Goal: Information Seeking & Learning: Find specific fact

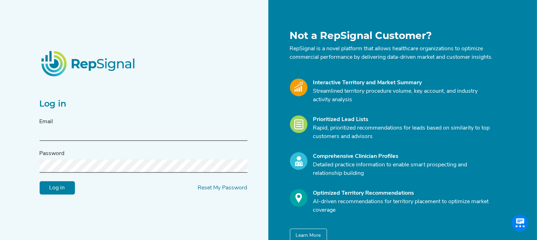
click at [120, 139] on input "text" at bounding box center [144, 134] width 208 height 13
type input "[PERSON_NAME][EMAIL_ADDRESS][PERSON_NAME][DOMAIN_NAME]"
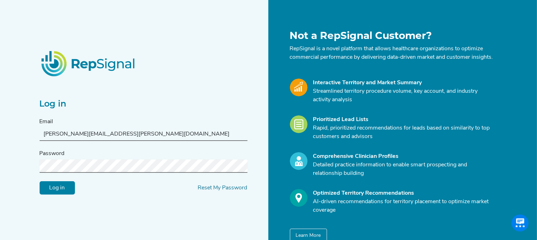
click at [40, 181] on input "Log in" at bounding box center [57, 187] width 35 height 13
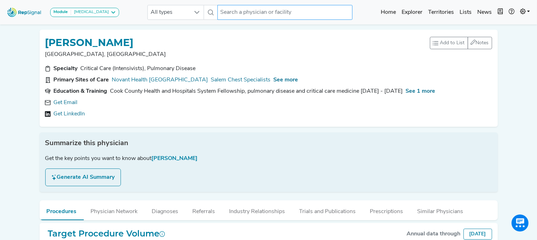
click at [270, 10] on input "text" at bounding box center [284, 12] width 135 height 15
click at [288, 11] on input "text" at bounding box center [284, 12] width 135 height 15
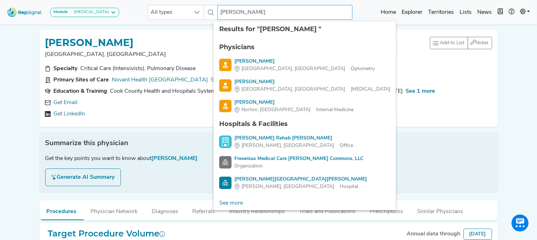
click at [250, 10] on input "[PERSON_NAME]" at bounding box center [284, 12] width 135 height 15
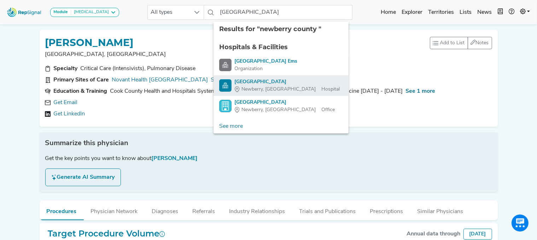
click at [259, 84] on div "[GEOGRAPHIC_DATA]" at bounding box center [286, 81] width 105 height 7
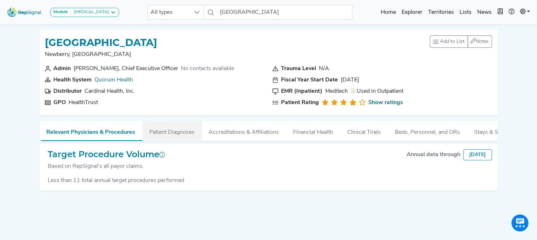
click at [176, 128] on button "Patient Diagnoses" at bounding box center [171, 130] width 59 height 19
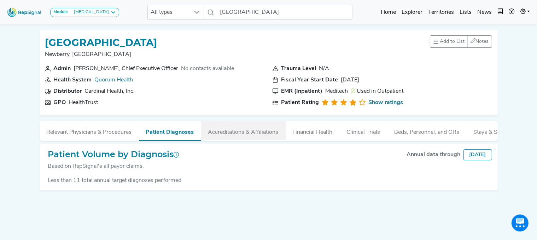
click at [235, 129] on button "Accreditations & Affiliations" at bounding box center [243, 130] width 84 height 19
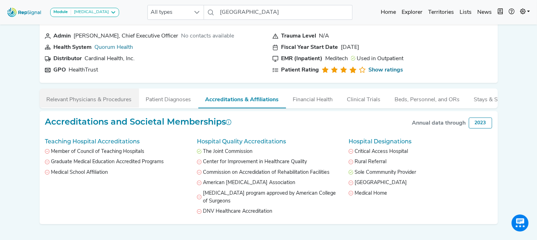
click at [82, 101] on button "Relevant Physicians & Procedures" at bounding box center [89, 97] width 99 height 19
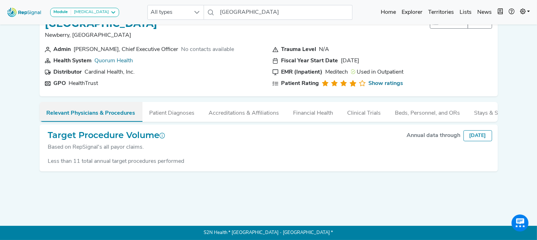
scroll to position [24, 0]
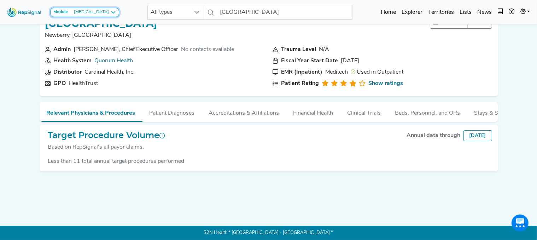
click at [90, 11] on div "[MEDICAL_DATA]" at bounding box center [90, 13] width 38 height 6
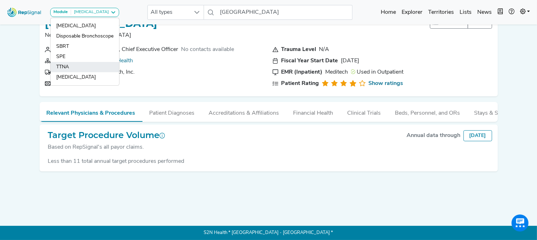
click at [69, 63] on link "TTNA" at bounding box center [85, 67] width 69 height 10
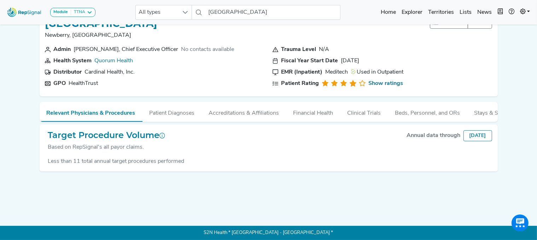
scroll to position [0, 0]
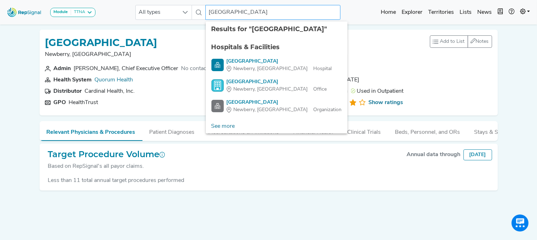
drag, startPoint x: 306, startPoint y: 12, endPoint x: 179, endPoint y: 4, distance: 127.9
click at [179, 4] on div "Module TTNA [MEDICAL_DATA] Disposable Bronchoscope SBRT SPE TTNA [MEDICAL_DATA]…" at bounding box center [268, 12] width 537 height 19
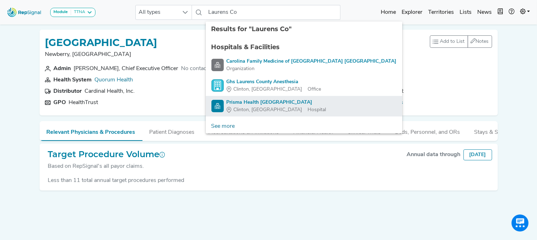
click at [278, 103] on div "Prisma Health [GEOGRAPHIC_DATA]" at bounding box center [277, 102] width 100 height 7
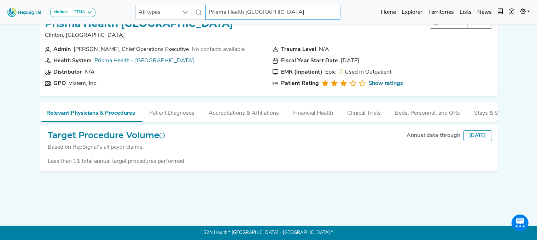
scroll to position [0, 1]
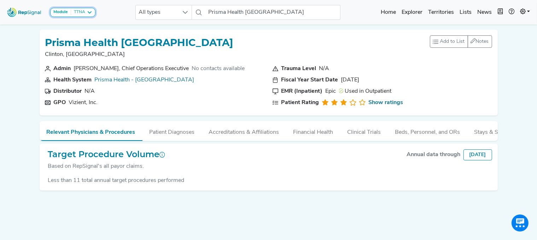
click at [86, 13] on div "Module TTNA" at bounding box center [72, 13] width 39 height 6
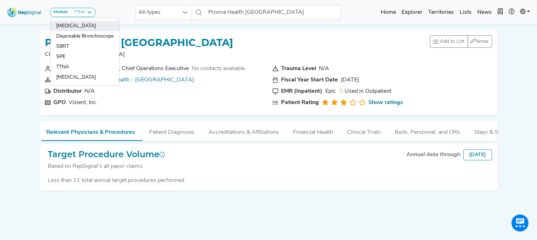
click at [69, 21] on link "[MEDICAL_DATA]" at bounding box center [85, 26] width 69 height 10
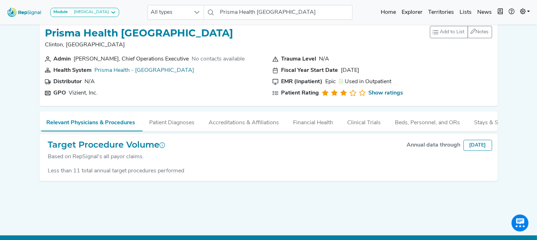
scroll to position [0, 0]
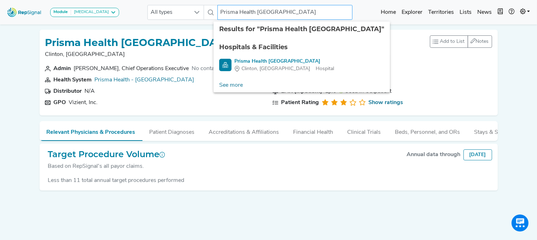
drag, startPoint x: 328, startPoint y: 10, endPoint x: 213, endPoint y: 0, distance: 115.7
click at [213, 0] on nav "Module [MEDICAL_DATA] [MEDICAL_DATA] Disposable Bronchoscope SBRT SPE TTNA [MED…" at bounding box center [268, 12] width 537 height 24
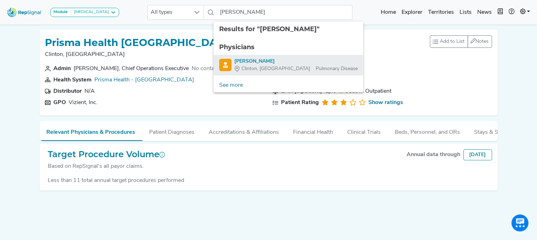
click at [250, 61] on div "[PERSON_NAME]" at bounding box center [295, 61] width 123 height 7
type input "[PERSON_NAME]"
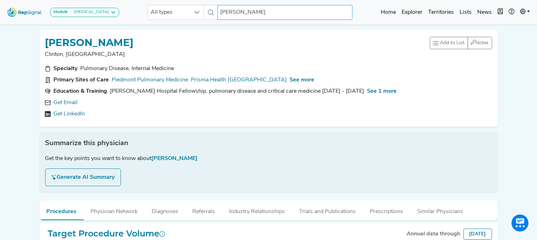
scroll to position [75, 0]
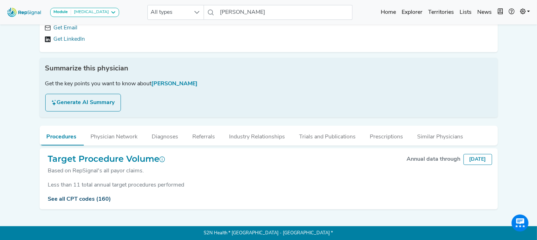
click at [83, 197] on link "See all CPT codes (160)" at bounding box center [79, 199] width 63 height 6
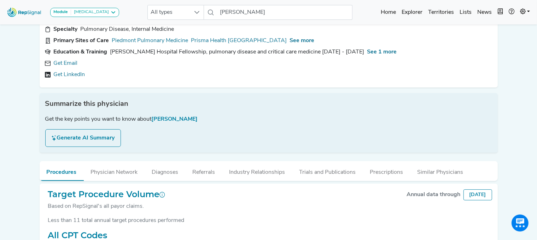
scroll to position [42, 0]
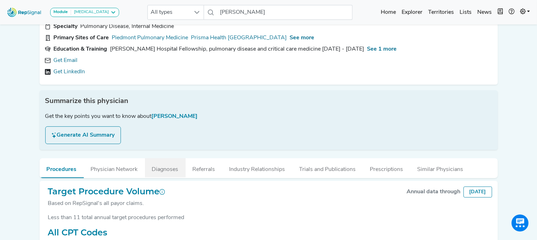
click at [166, 167] on button "Diagnoses" at bounding box center [165, 167] width 41 height 19
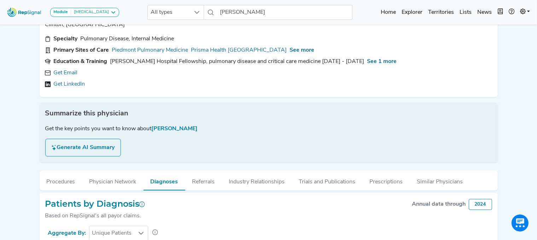
scroll to position [0, 0]
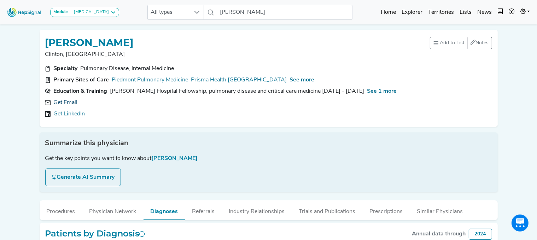
click at [64, 100] on link "Get Email" at bounding box center [66, 102] width 24 height 8
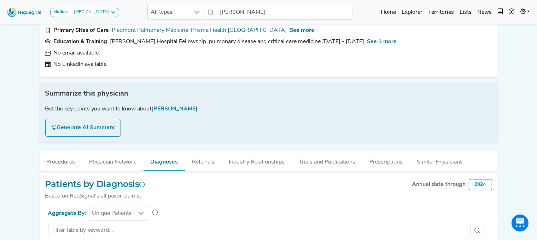
scroll to position [50, 0]
click at [231, 154] on button "Industry Relationships" at bounding box center [257, 159] width 70 height 19
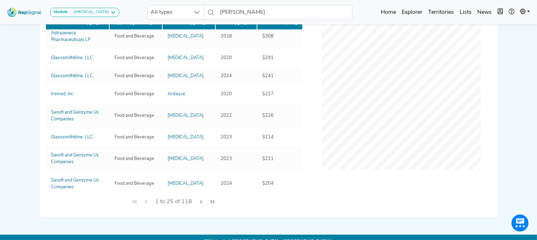
scroll to position [0, 0]
